Goal: Task Accomplishment & Management: Manage account settings

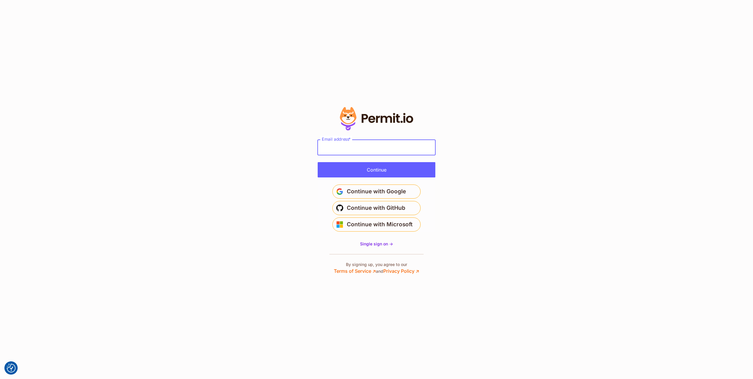
click at [396, 152] on input "Email address *" at bounding box center [377, 147] width 118 height 15
type input "**********"
click at [393, 167] on button "Continue" at bounding box center [377, 169] width 118 height 15
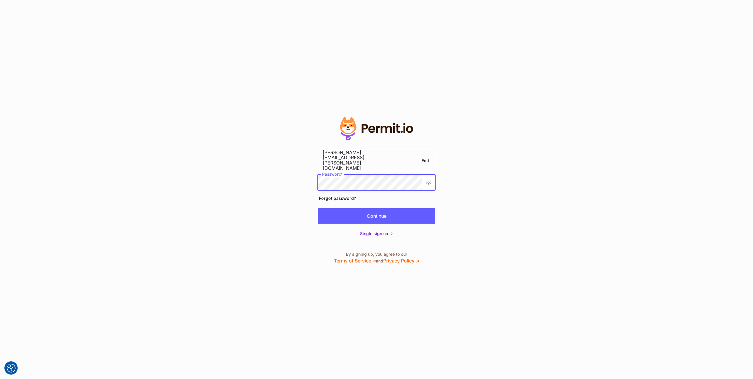
scroll to position [0, 16]
click at [388, 210] on button "Continue" at bounding box center [377, 215] width 118 height 15
click at [388, 210] on div "Continue" at bounding box center [377, 215] width 118 height 15
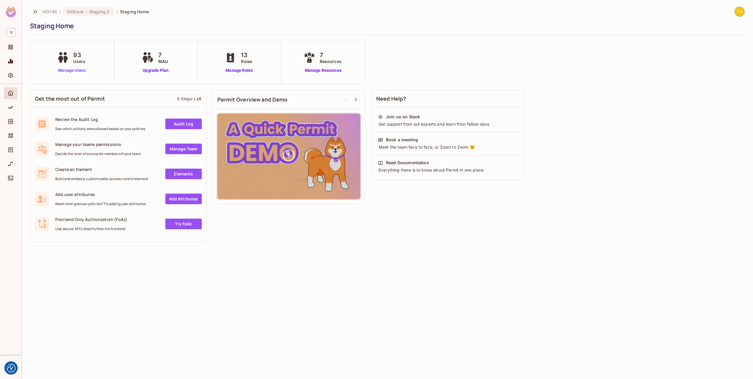
click at [73, 69] on link "Manage Users" at bounding box center [72, 70] width 33 height 6
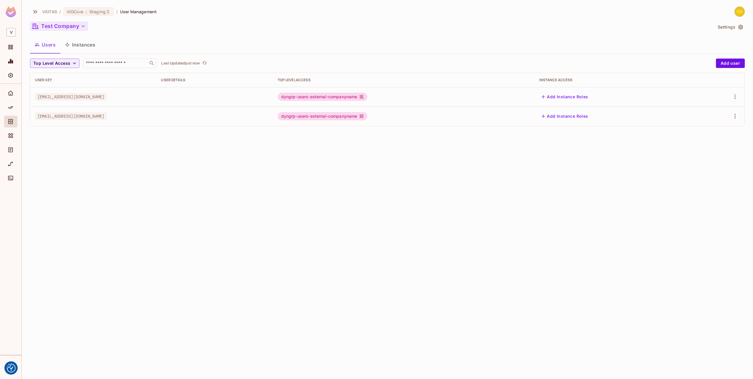
click at [62, 28] on button "Test Company" at bounding box center [59, 25] width 58 height 9
click at [72, 77] on li "VIOTAS Internal default" at bounding box center [71, 81] width 82 height 13
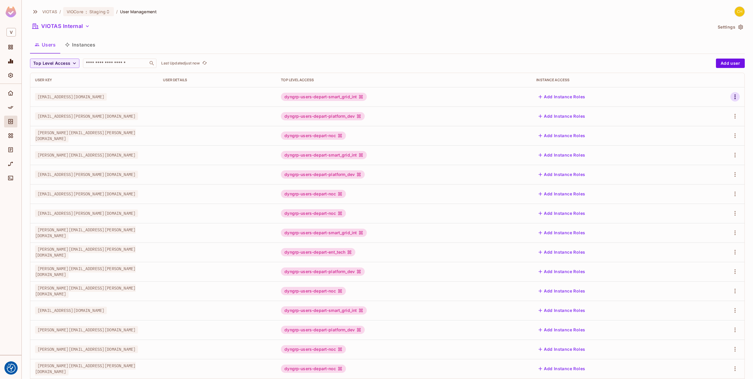
click at [732, 98] on icon "button" at bounding box center [735, 96] width 7 height 7
click at [708, 123] on div "Edit Attributes" at bounding box center [710, 123] width 29 height 6
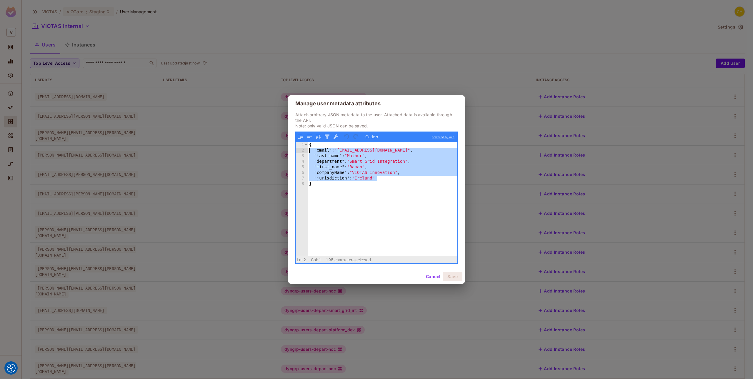
drag, startPoint x: 380, startPoint y: 178, endPoint x: 276, endPoint y: 151, distance: 107.4
click at [276, 151] on div "Manage user metadata attributes Attach arbitrary JSON metadata to the user. Att…" at bounding box center [376, 189] width 753 height 379
click at [243, 177] on div "Manage user metadata attributes Attach arbitrary JSON metadata to the user. Att…" at bounding box center [376, 189] width 753 height 379
